Goal: Transaction & Acquisition: Book appointment/travel/reservation

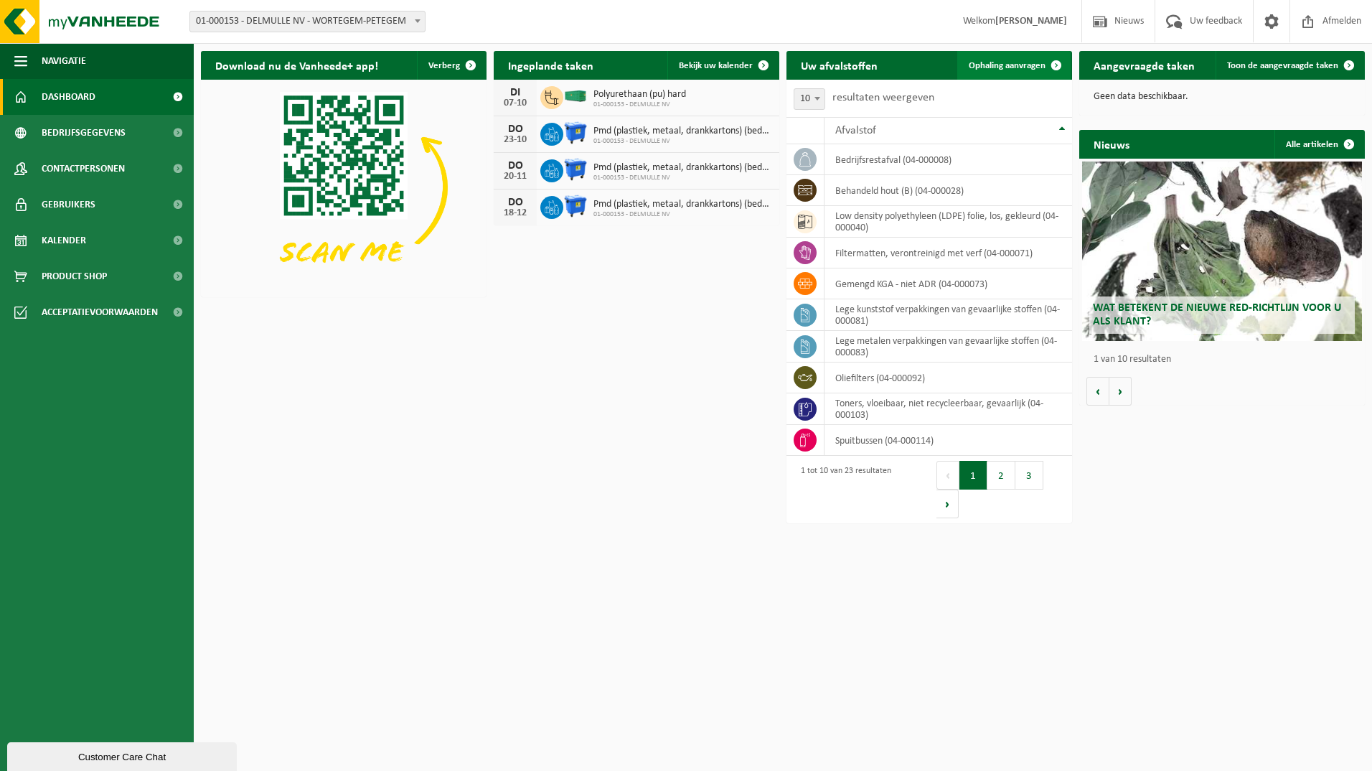
click at [1021, 65] on span "Ophaling aanvragen" at bounding box center [1007, 65] width 77 height 9
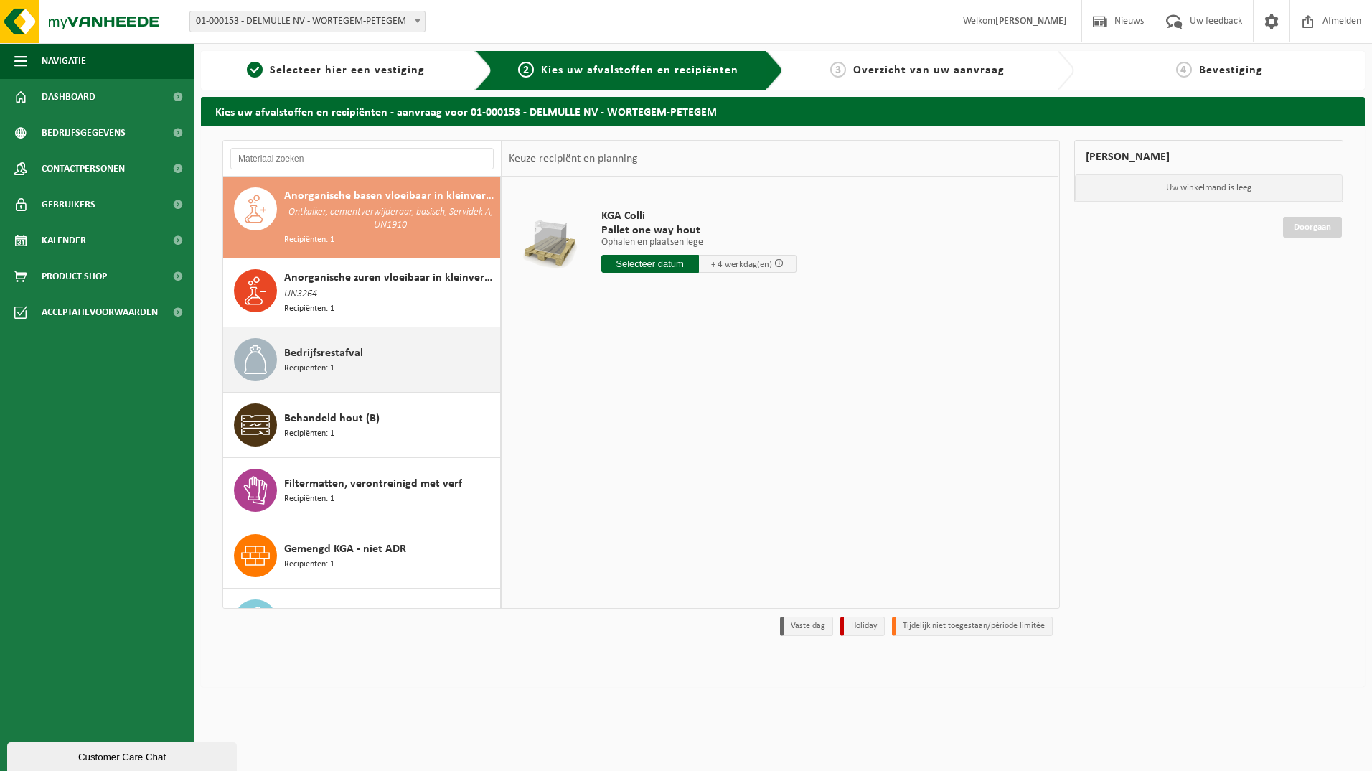
click at [314, 351] on span "Bedrijfsrestafval" at bounding box center [323, 353] width 79 height 17
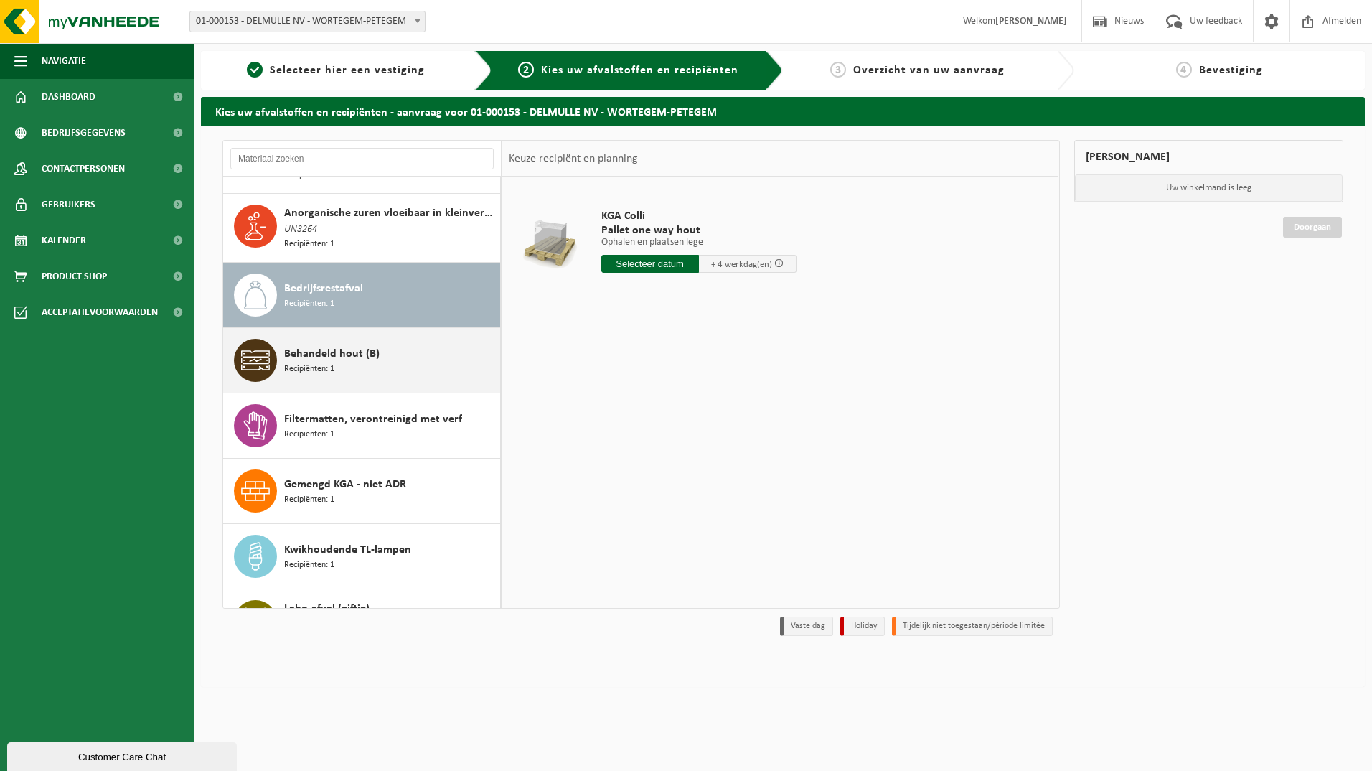
scroll to position [146, 0]
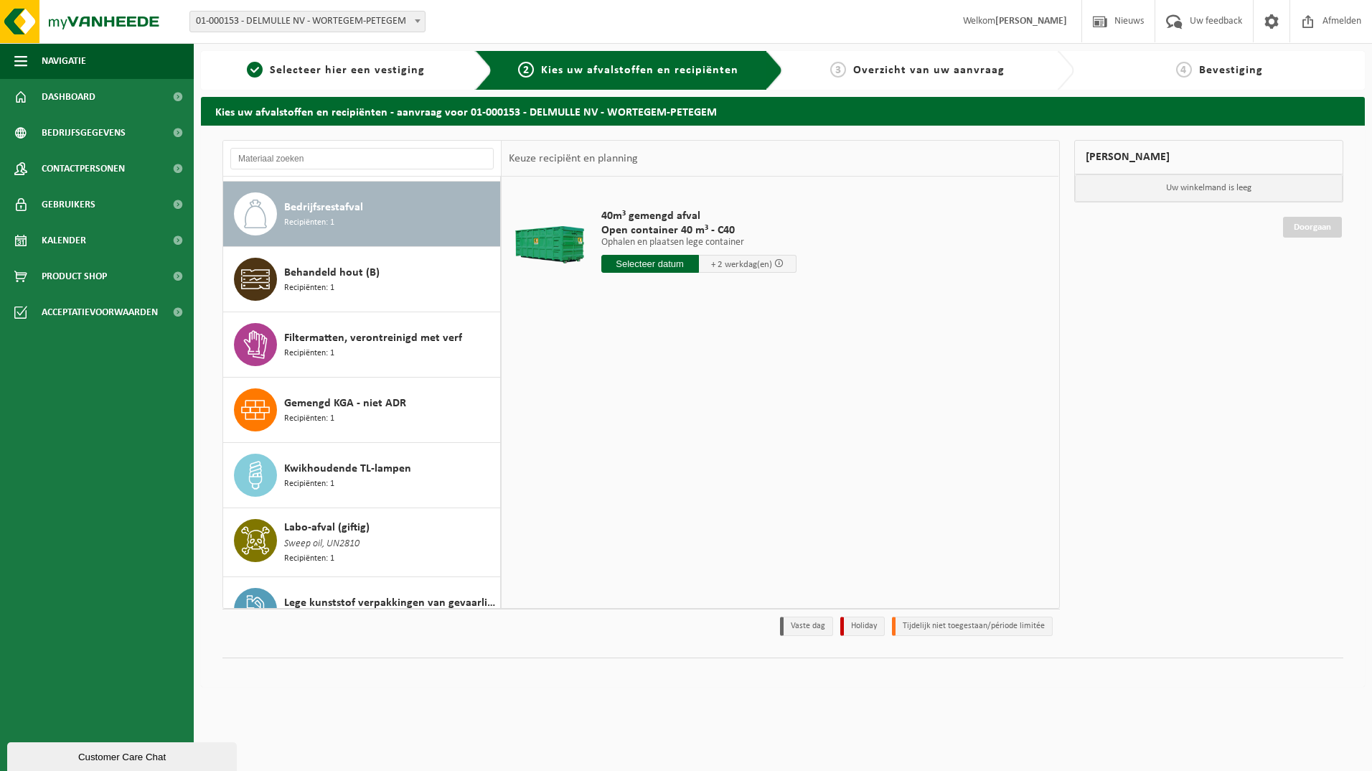
click at [677, 264] on input "text" at bounding box center [651, 264] width 98 height 18
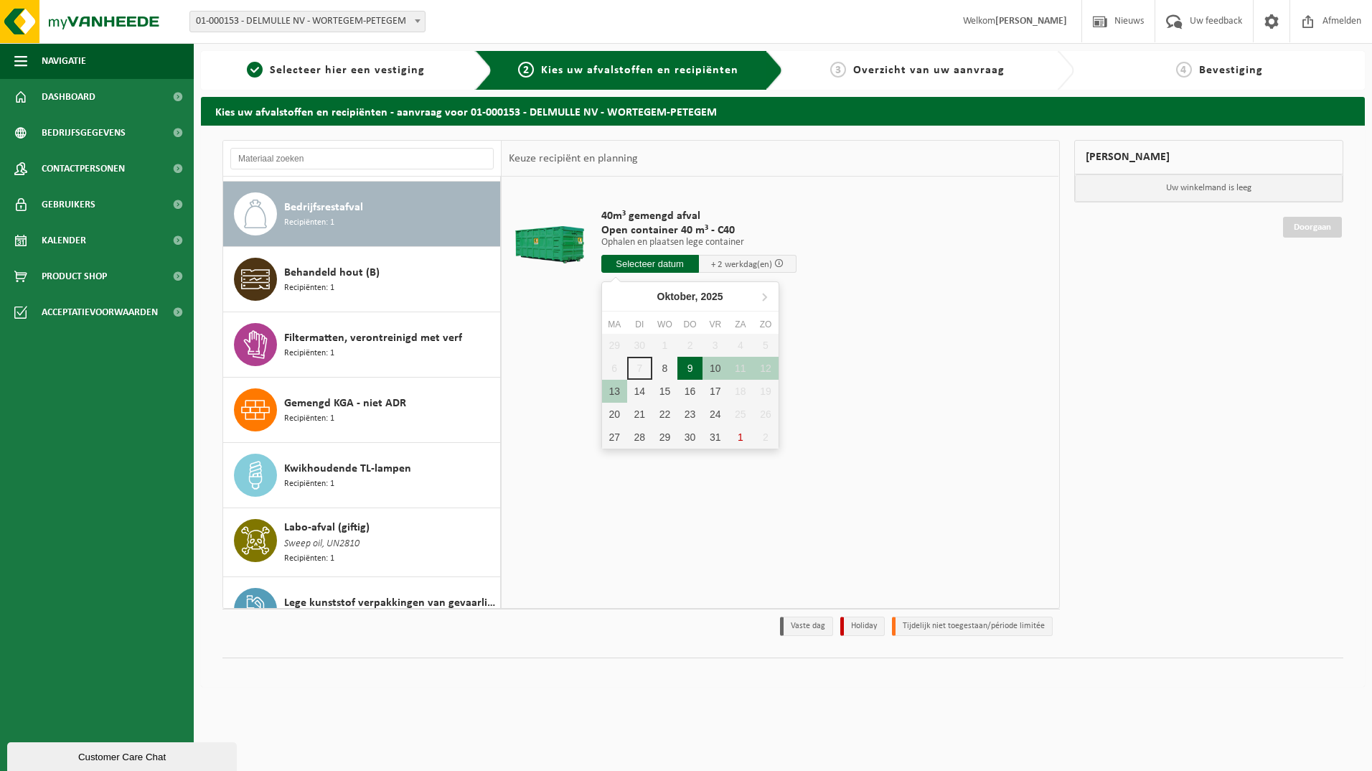
click at [688, 365] on div "9" at bounding box center [690, 368] width 25 height 23
type input "Van 2025-10-09"
click at [688, 365] on div "9" at bounding box center [690, 368] width 25 height 23
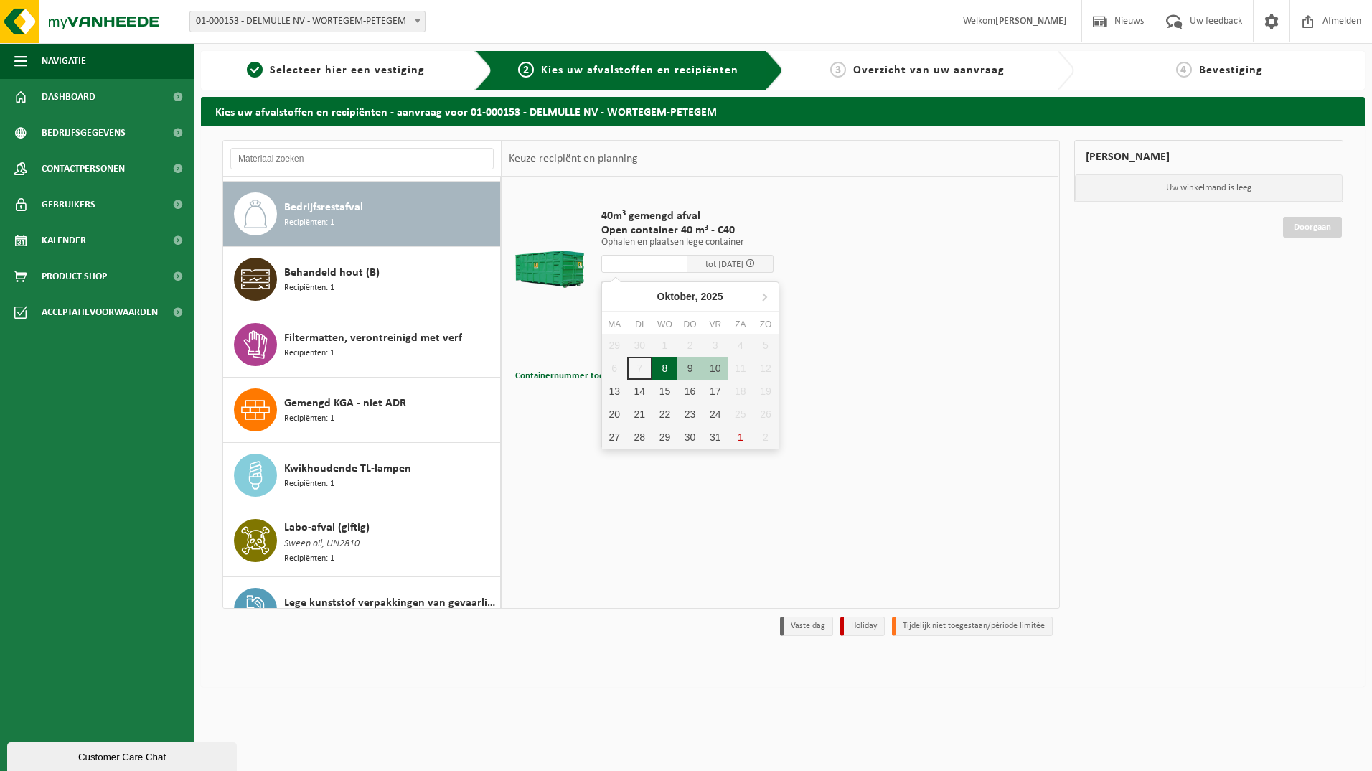
click at [665, 365] on div "8" at bounding box center [664, 368] width 25 height 23
type input "Van 2025-10-08"
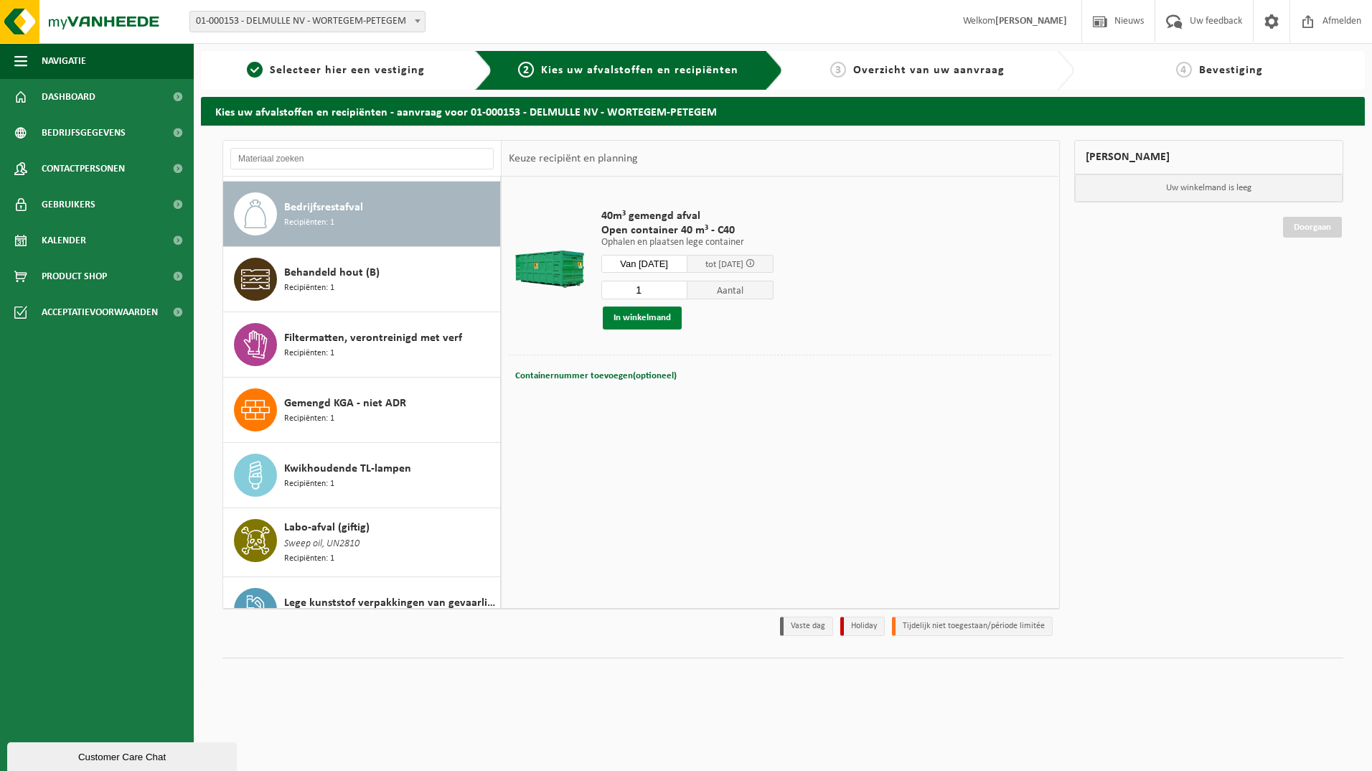
click at [642, 319] on button "In winkelmand" at bounding box center [642, 317] width 79 height 23
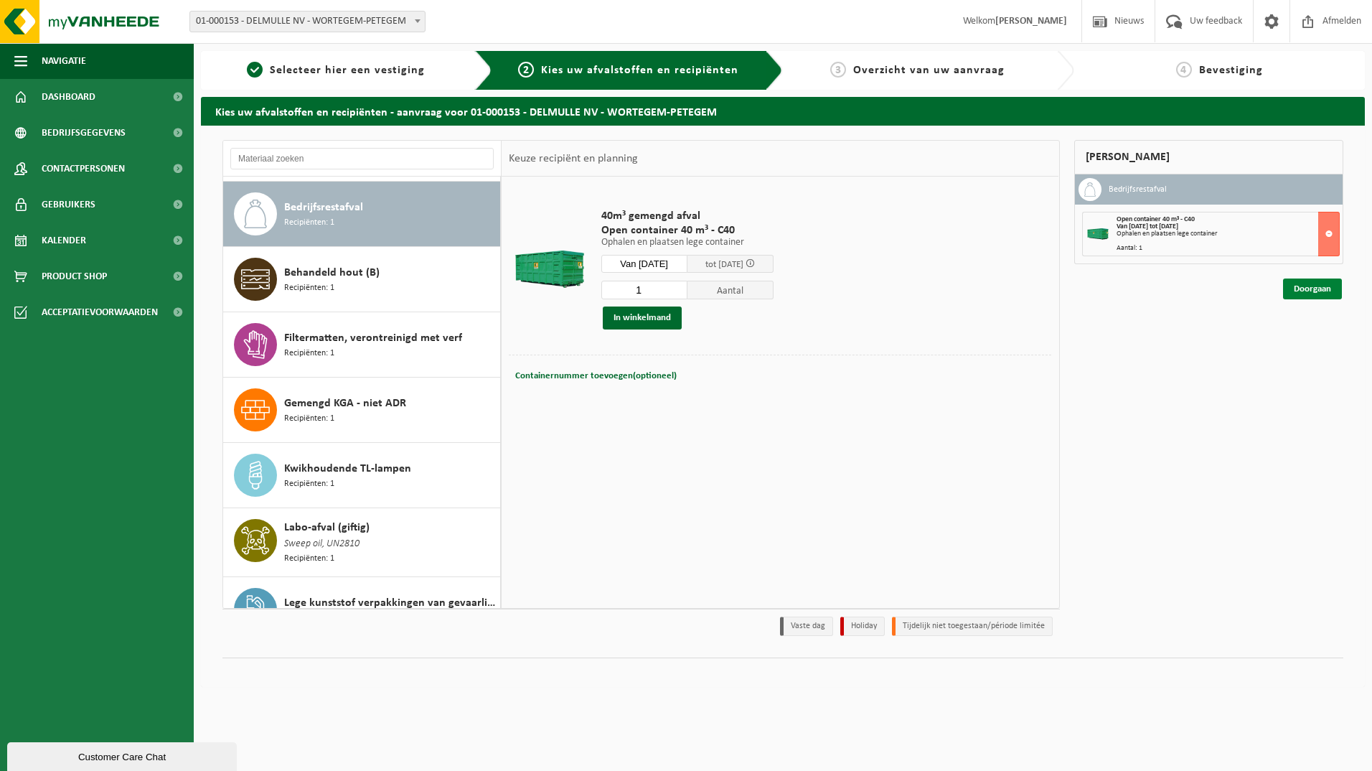
click at [1319, 289] on link "Doorgaan" at bounding box center [1312, 289] width 59 height 21
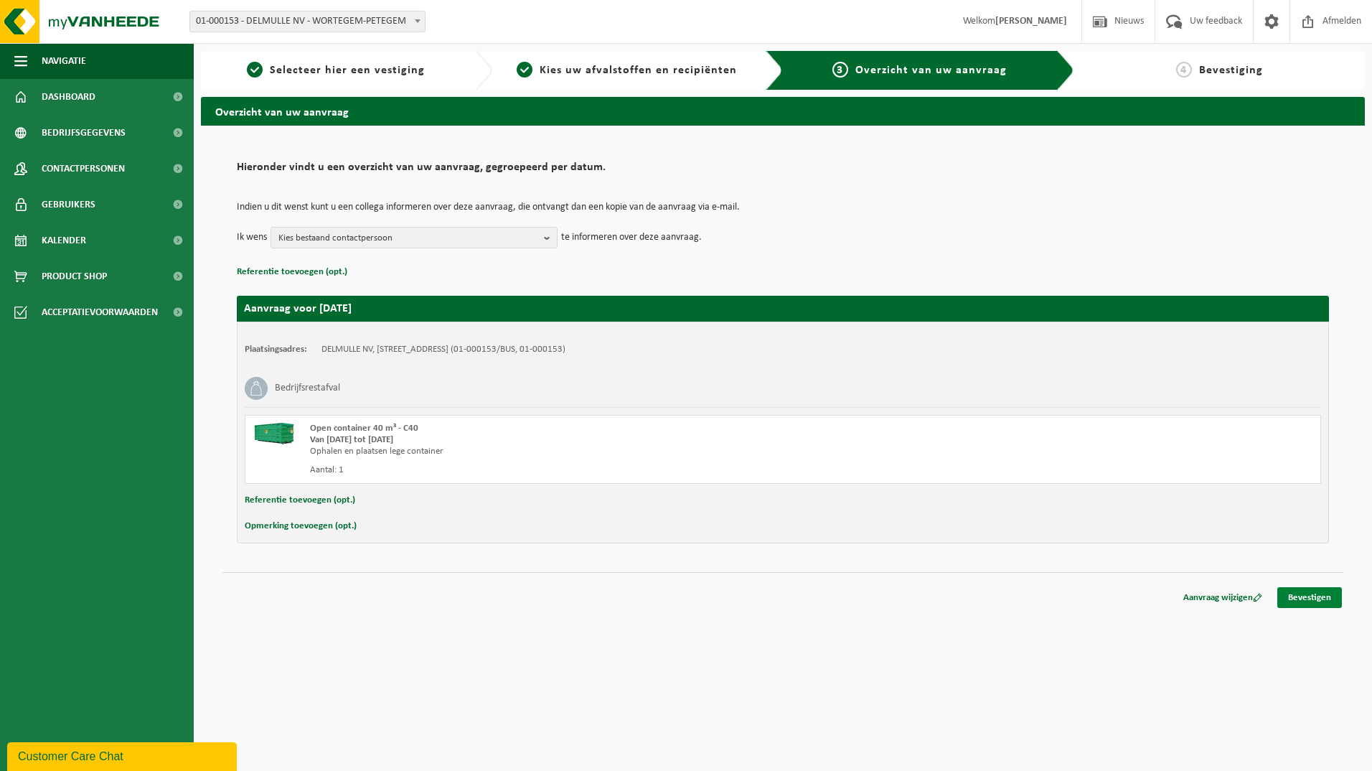
click at [1316, 595] on link "Bevestigen" at bounding box center [1310, 597] width 65 height 21
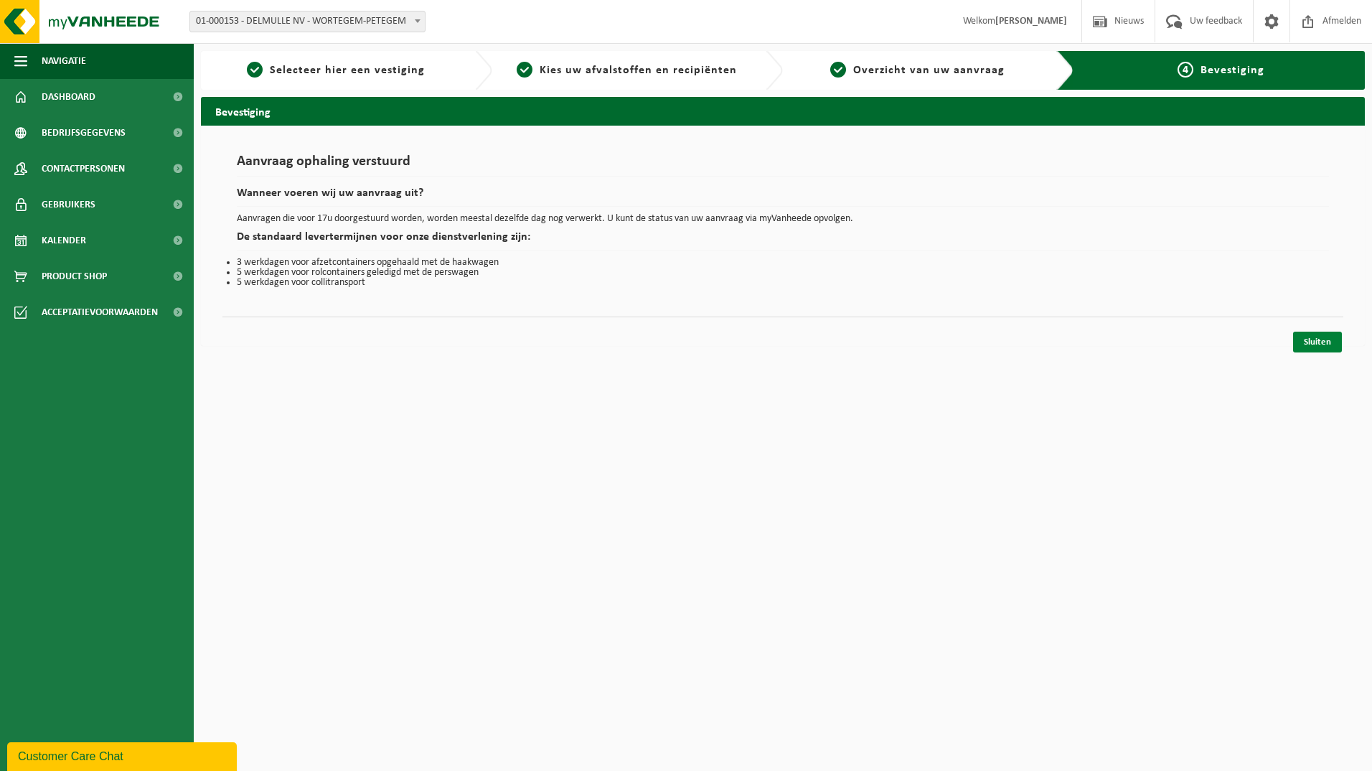
click at [1330, 345] on link "Sluiten" at bounding box center [1317, 342] width 49 height 21
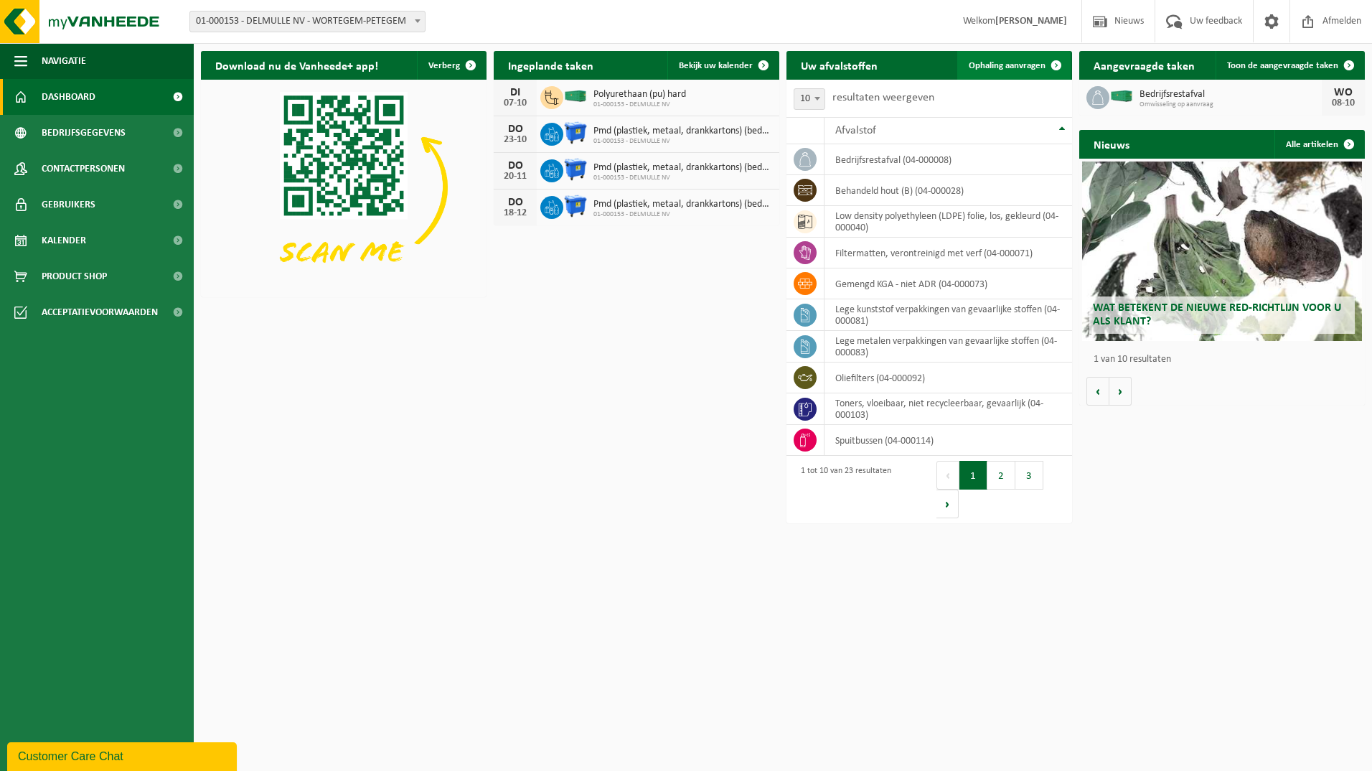
click at [1001, 63] on span "Ophaling aanvragen" at bounding box center [1007, 65] width 77 height 9
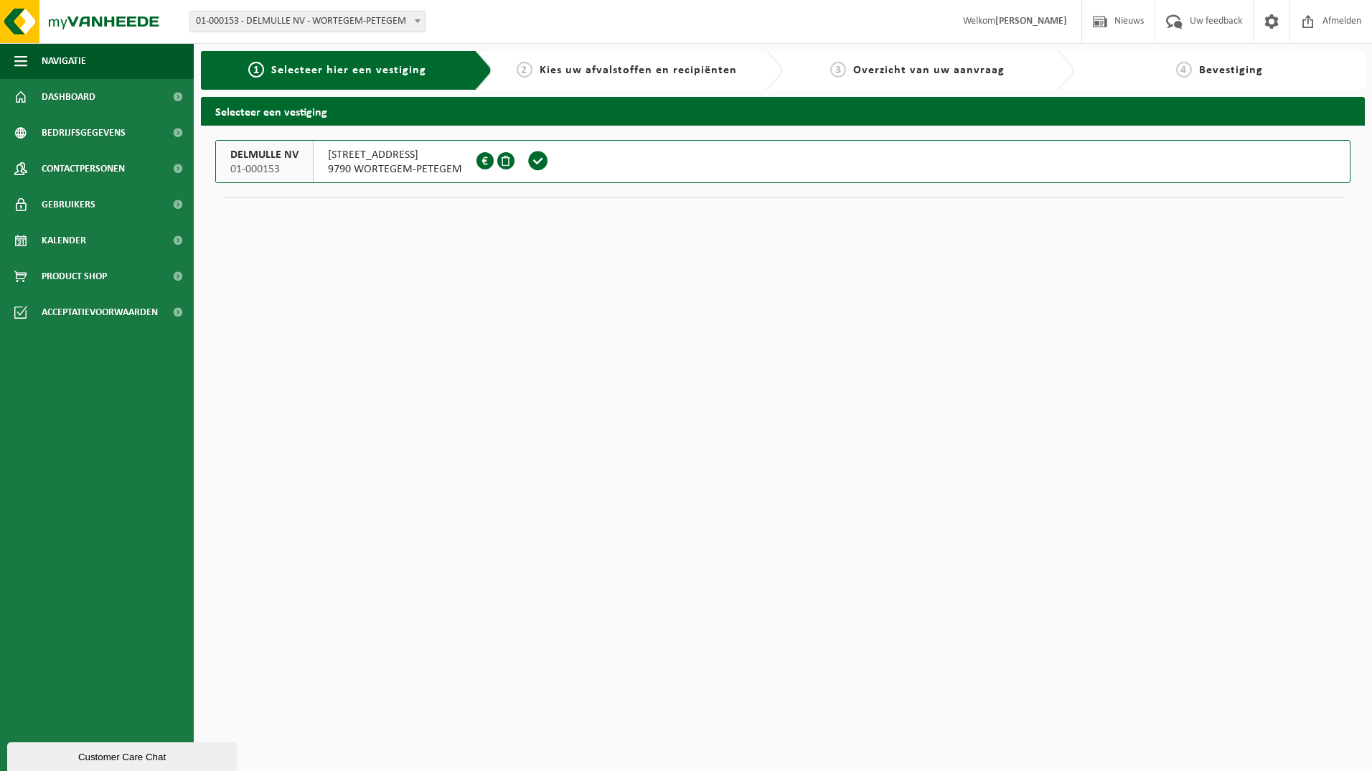
click at [252, 164] on span "01-000153" at bounding box center [264, 169] width 68 height 14
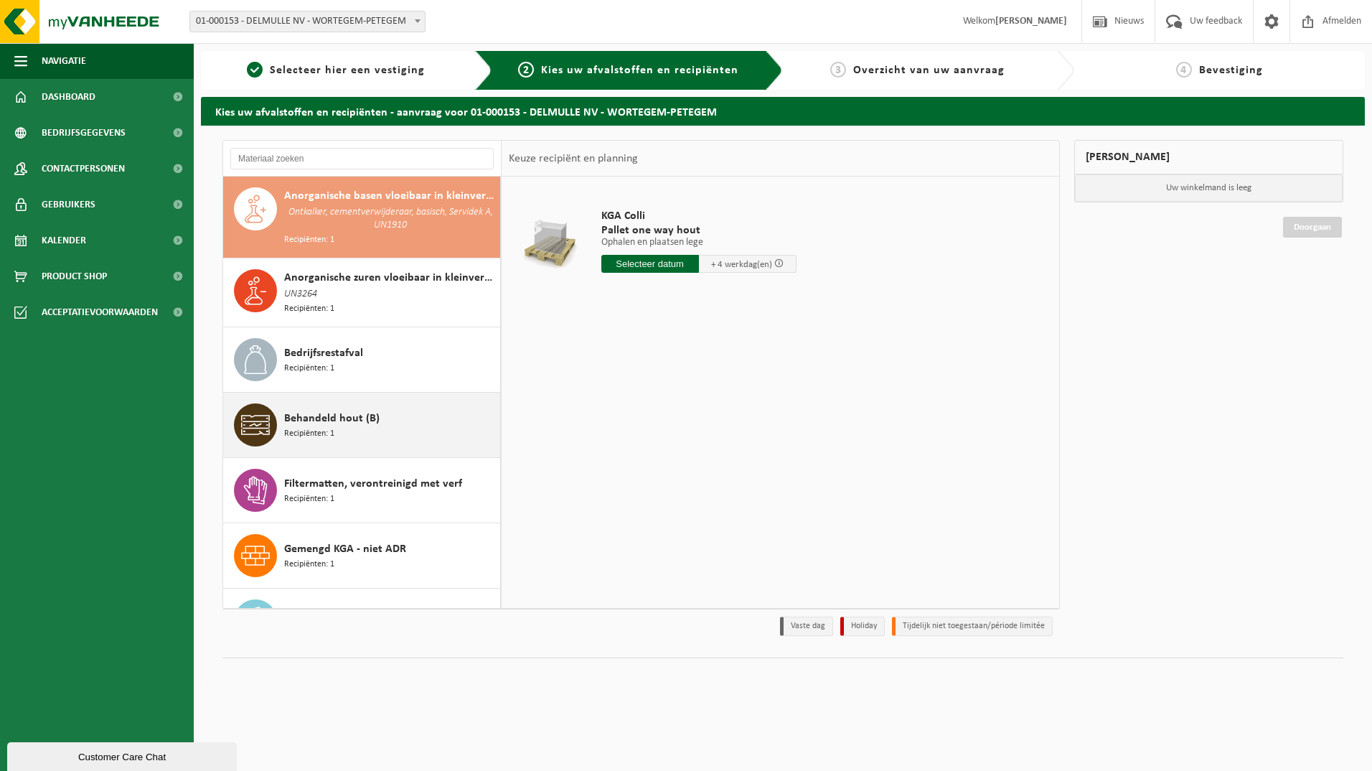
click at [312, 420] on span "Behandeld hout (B)" at bounding box center [331, 418] width 95 height 17
click at [312, 420] on div "Behandeld hout (B) Recipiënten: 1" at bounding box center [390, 424] width 212 height 43
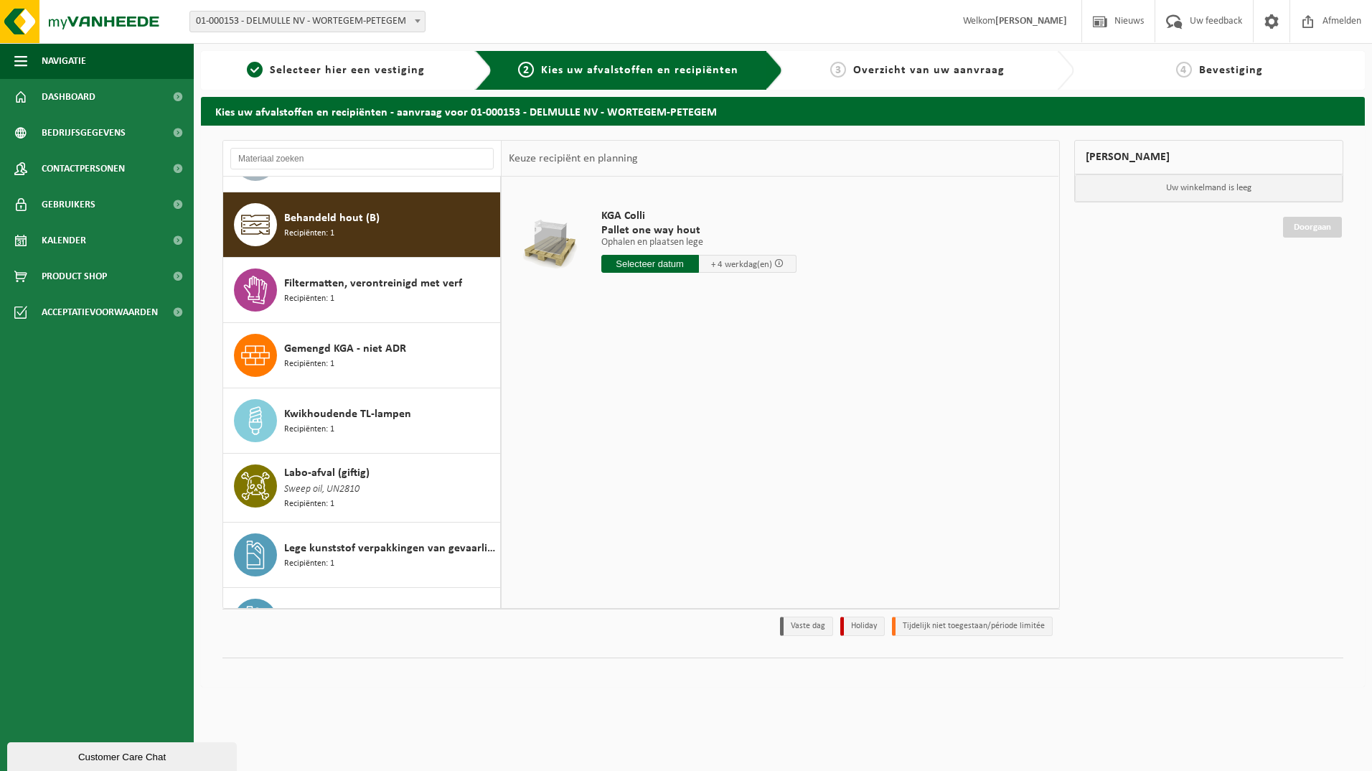
scroll to position [211, 0]
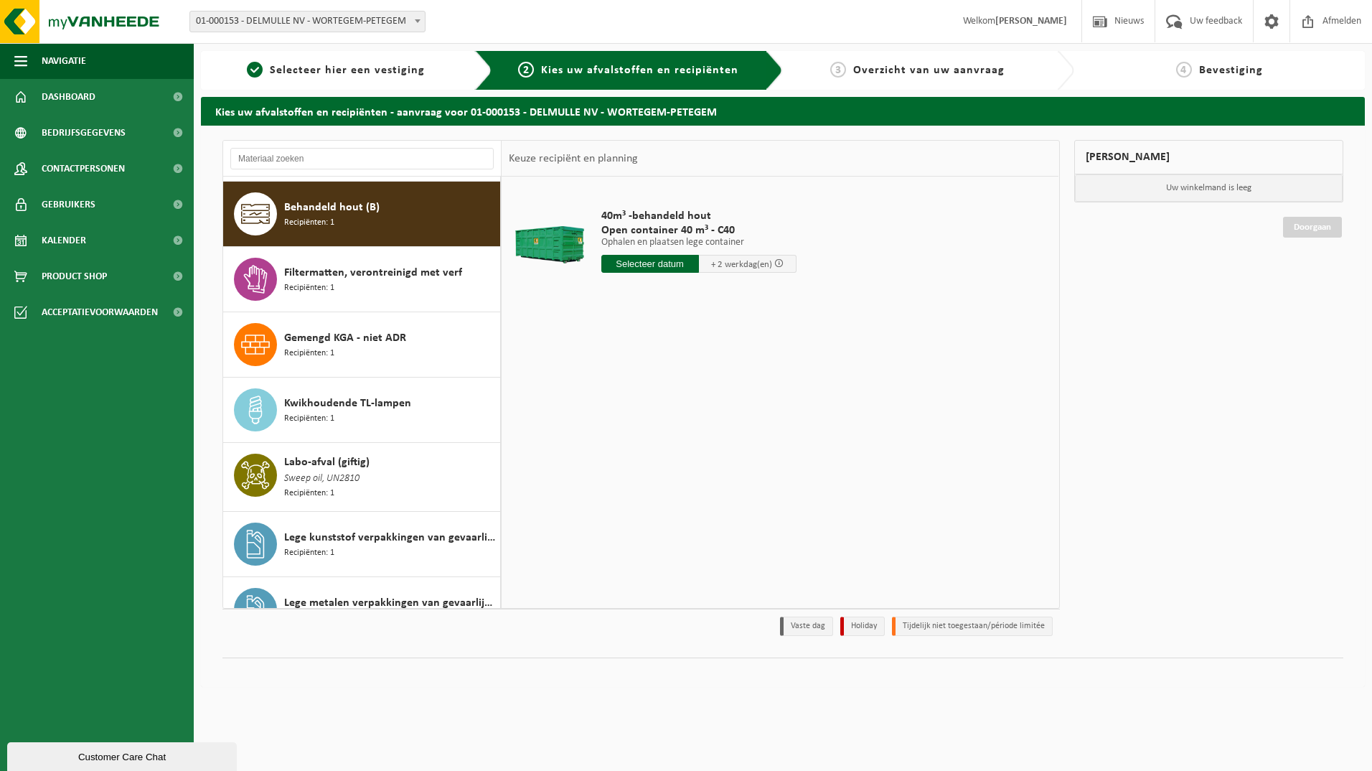
click at [635, 266] on input "text" at bounding box center [651, 264] width 98 height 18
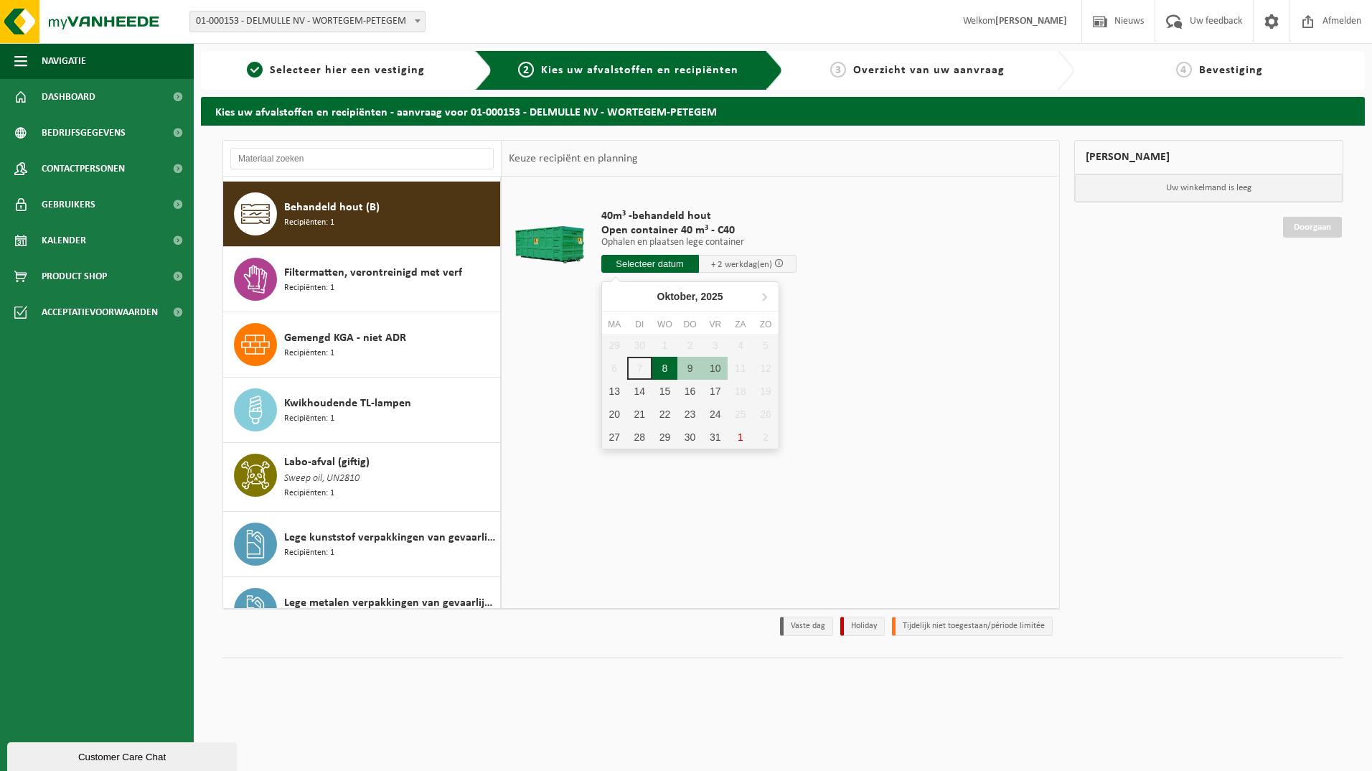
click at [667, 367] on div "8" at bounding box center [664, 368] width 25 height 23
type input "Van 2025-10-08"
drag, startPoint x: 667, startPoint y: 367, endPoint x: 702, endPoint y: 386, distance: 40.2
click at [667, 367] on div "8" at bounding box center [664, 368] width 25 height 23
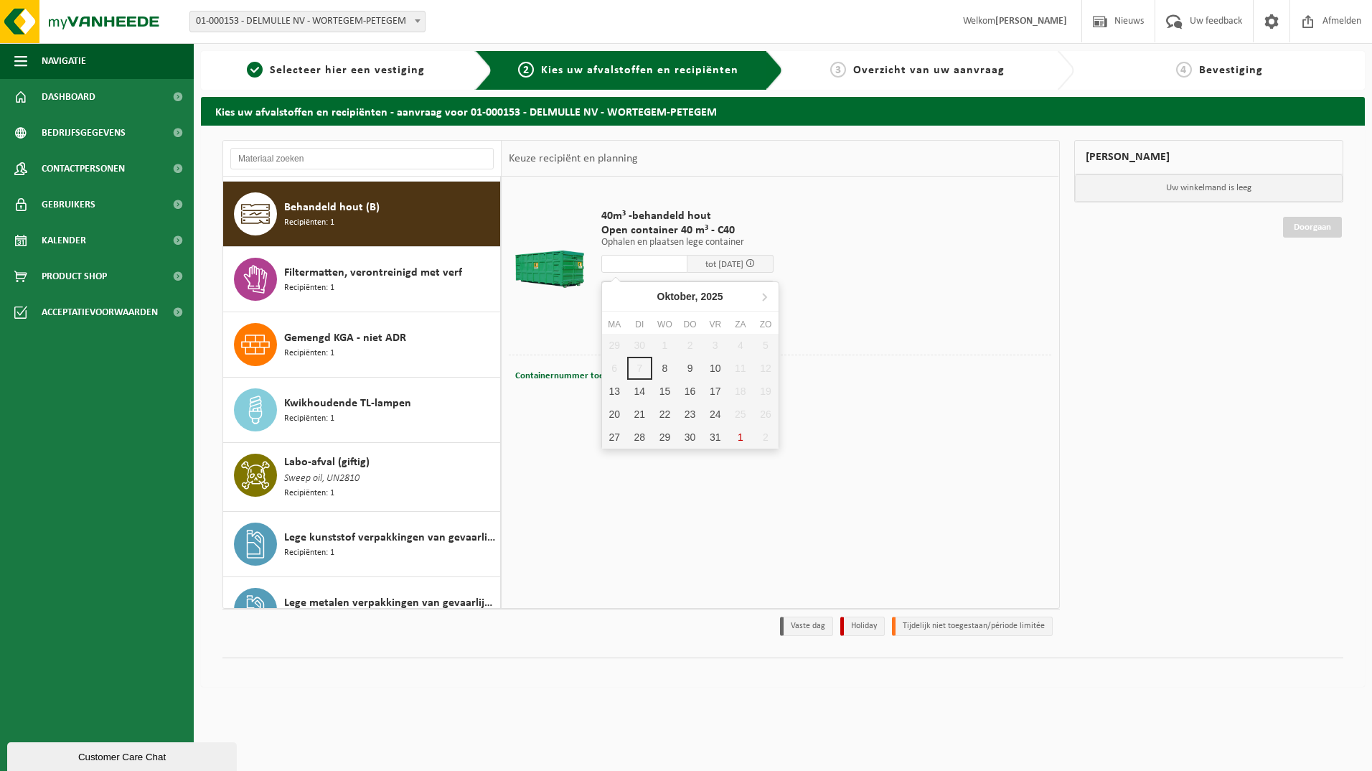
click at [887, 502] on div "40m³ -behandeld hout Open container 40 m³ - C40 Ophalen en plaatsen lege contai…" at bounding box center [780, 392] width 557 height 431
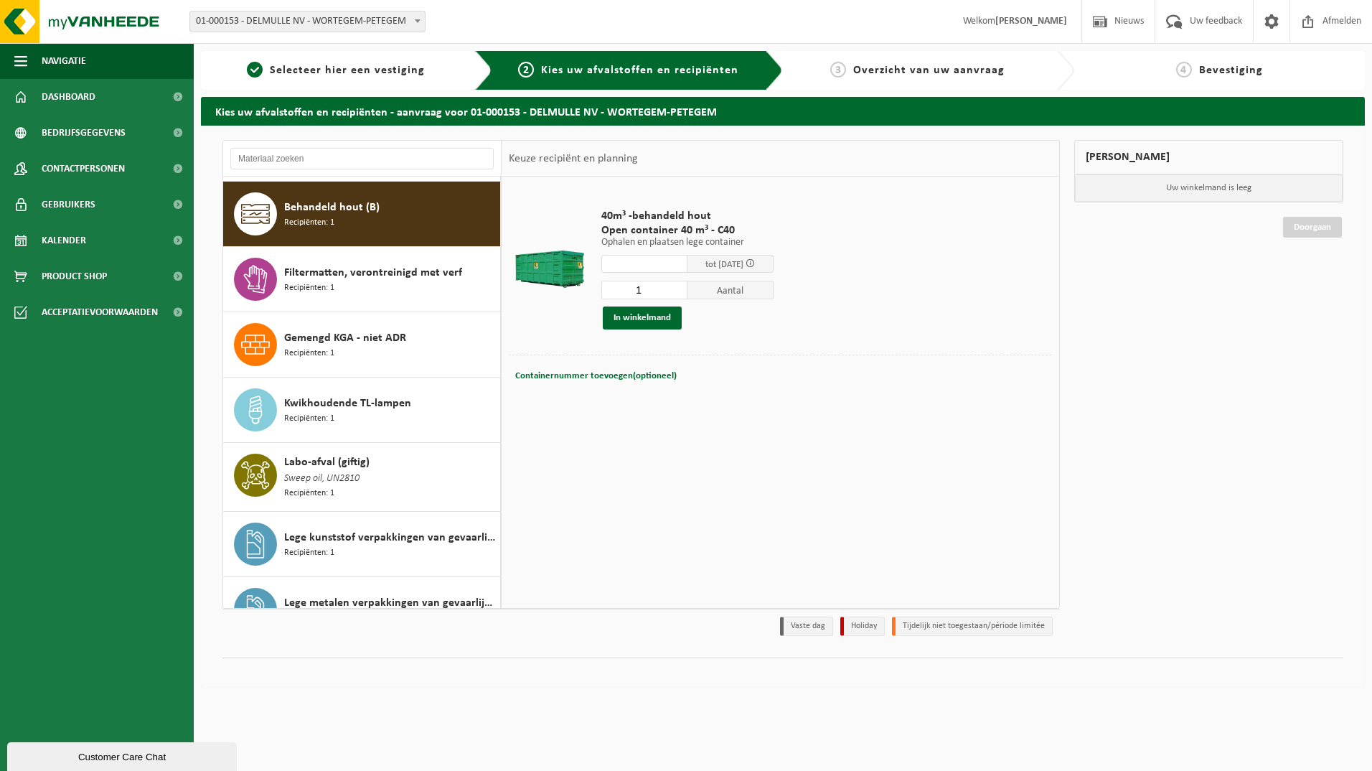
click at [744, 263] on span "tot 10/10/2025" at bounding box center [725, 264] width 38 height 9
click at [646, 266] on input "text" at bounding box center [645, 264] width 86 height 18
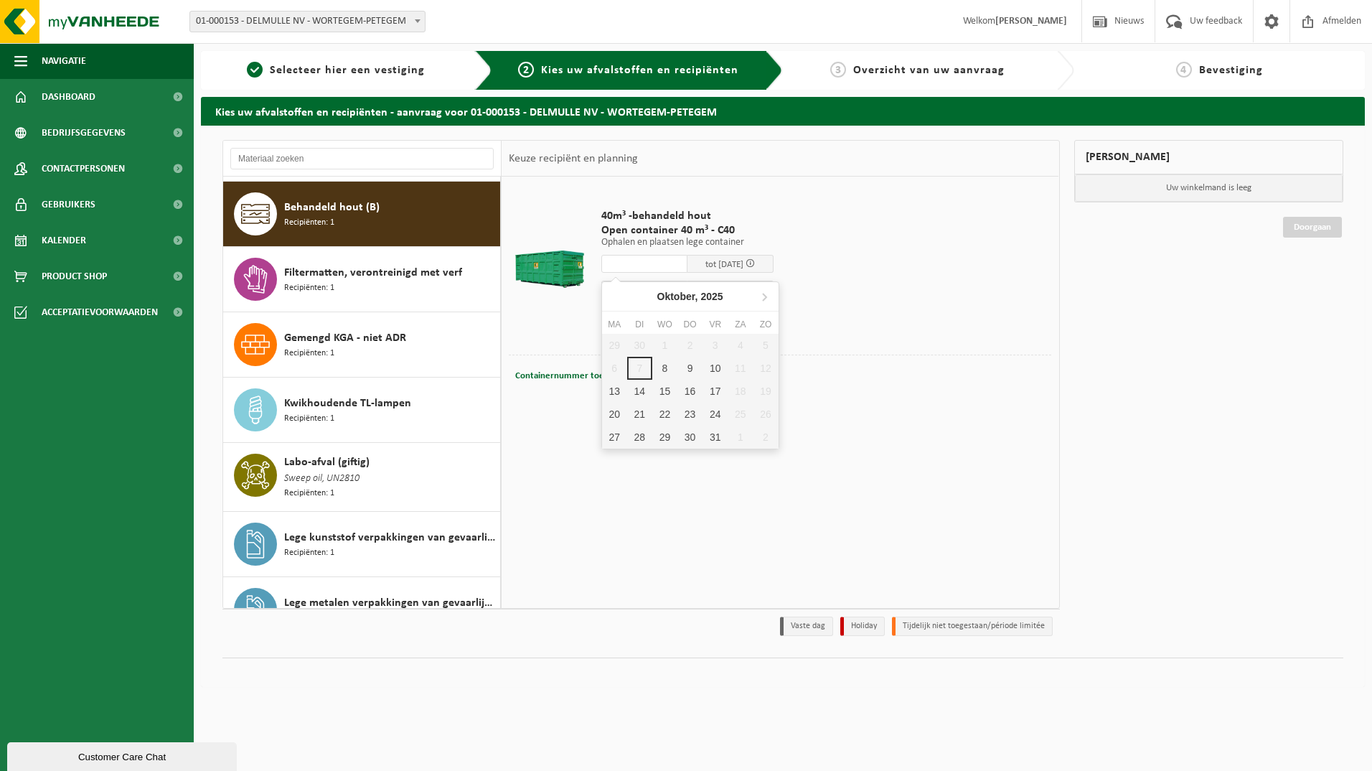
click at [646, 266] on input "text" at bounding box center [645, 264] width 86 height 18
click at [669, 368] on div "8" at bounding box center [664, 368] width 25 height 23
type input "Van 2025-10-08"
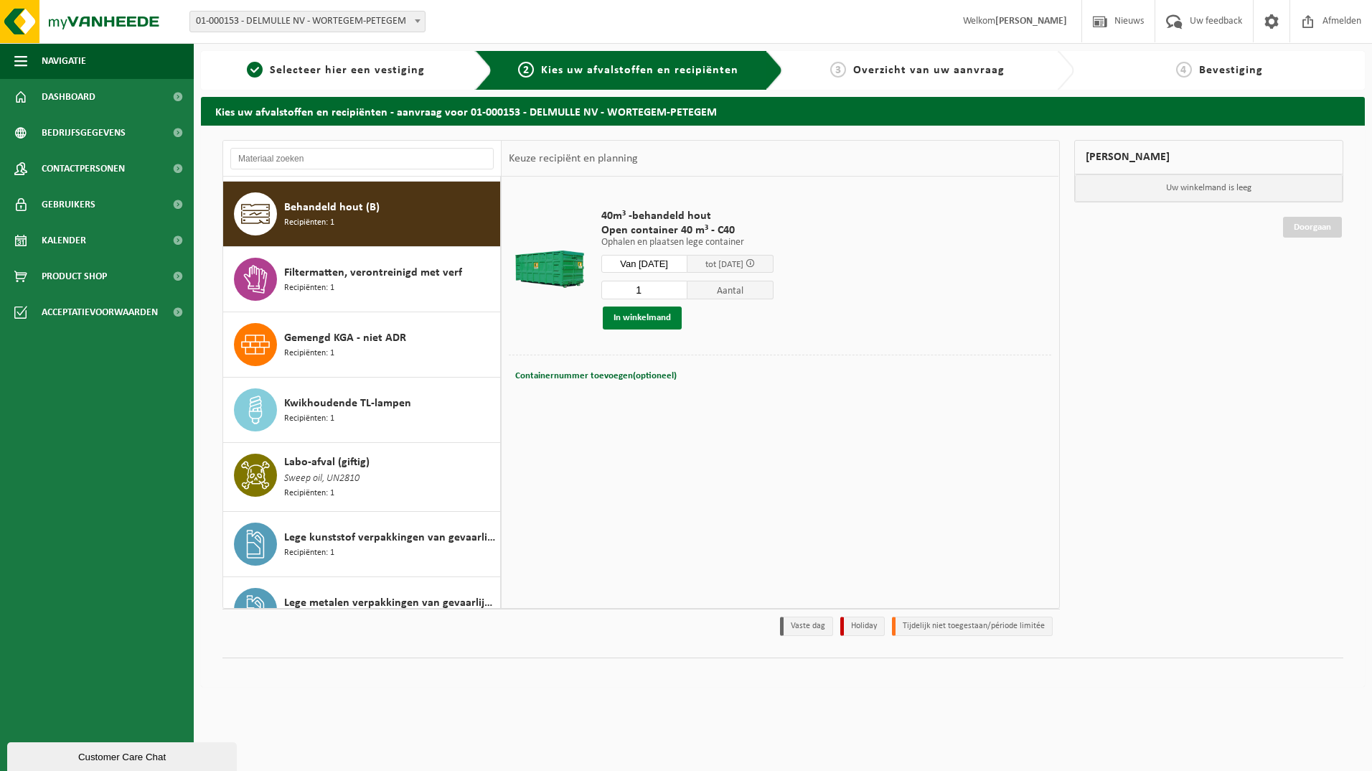
click at [662, 322] on button "In winkelmand" at bounding box center [642, 317] width 79 height 23
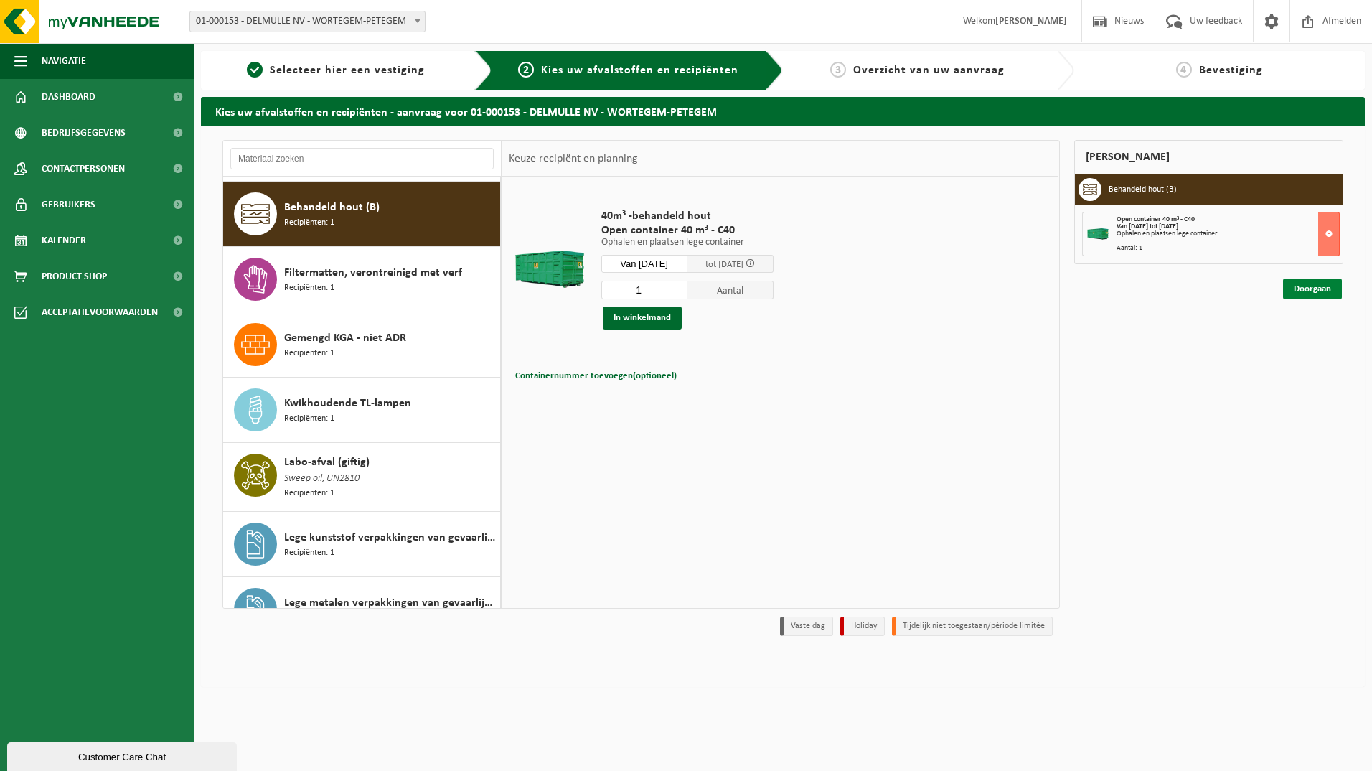
click at [1311, 291] on link "Doorgaan" at bounding box center [1312, 289] width 59 height 21
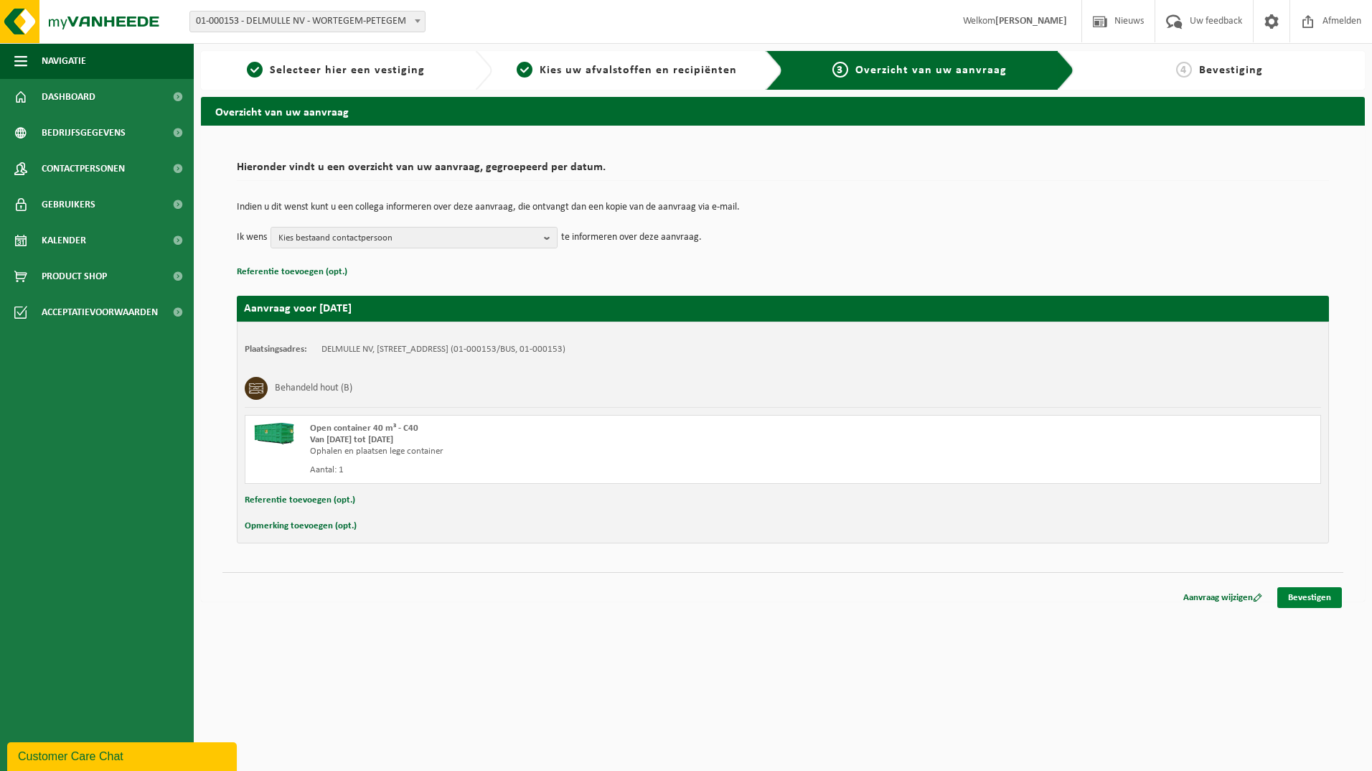
click at [1314, 595] on link "Bevestigen" at bounding box center [1310, 597] width 65 height 21
click at [1314, 596] on link "Bevestigen" at bounding box center [1310, 597] width 65 height 21
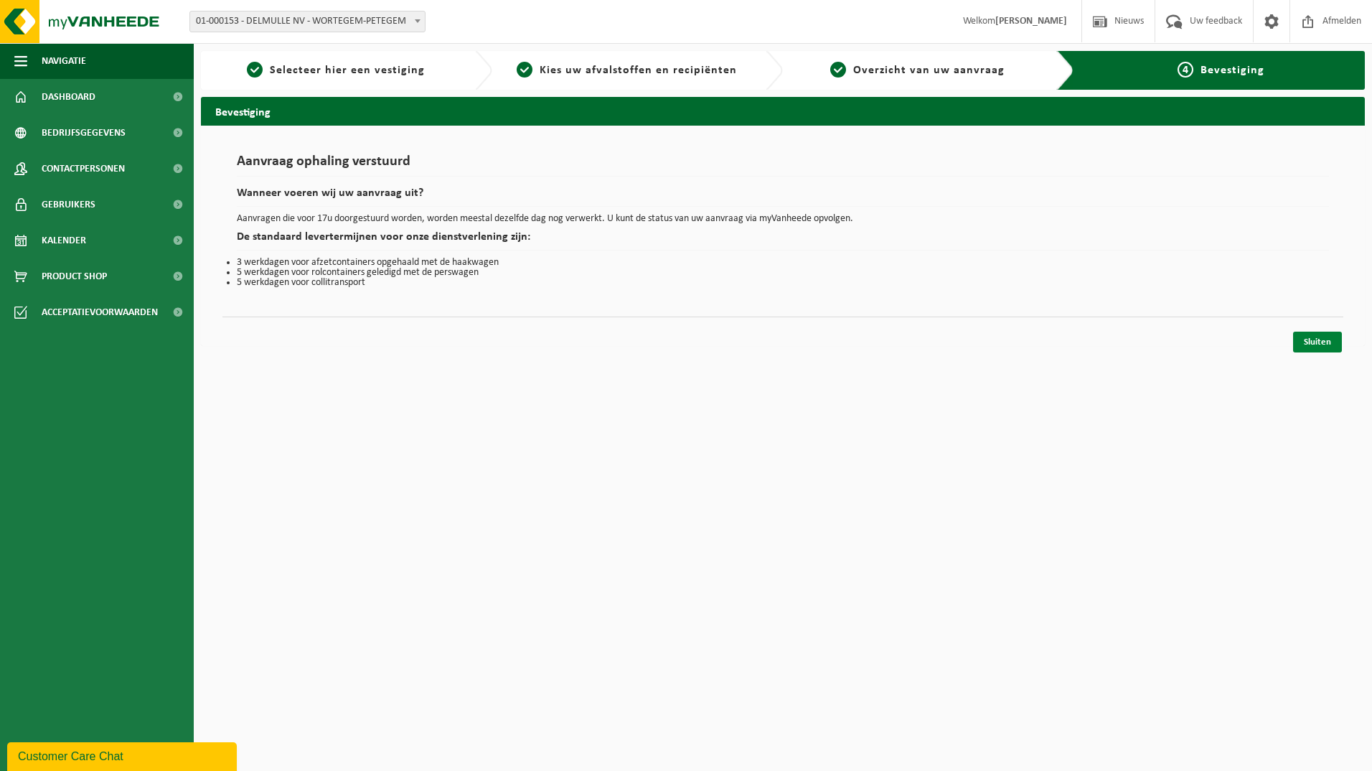
click at [1329, 346] on link "Sluiten" at bounding box center [1317, 342] width 49 height 21
